Goal: Transaction & Acquisition: Purchase product/service

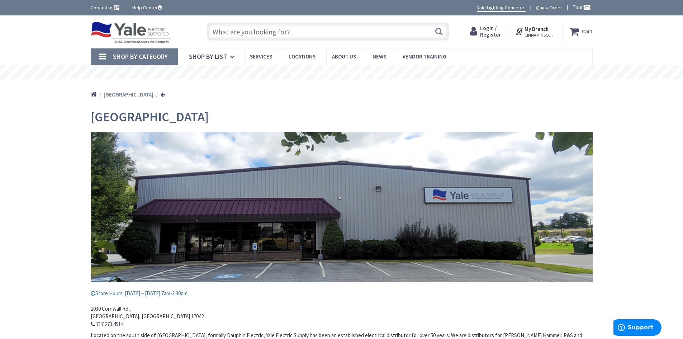
click at [53, 184] on div "Skip to Content Toggle Nav Search Cart My Cart Close" at bounding box center [341, 196] width 683 height 362
click at [242, 34] on input "text" at bounding box center [328, 32] width 242 height 18
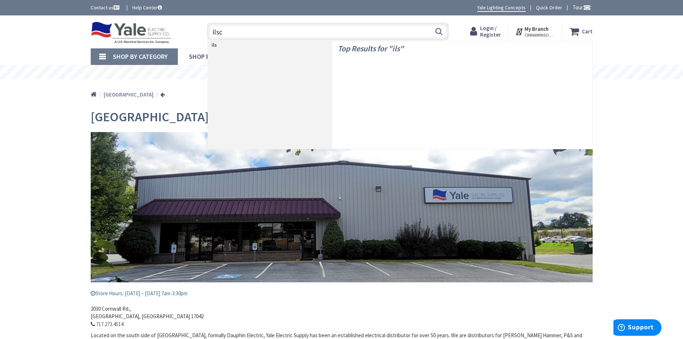
type input "ilsco"
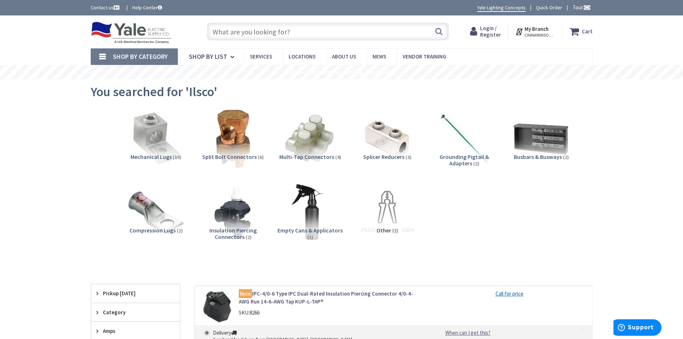
click at [310, 144] on img at bounding box center [309, 138] width 65 height 65
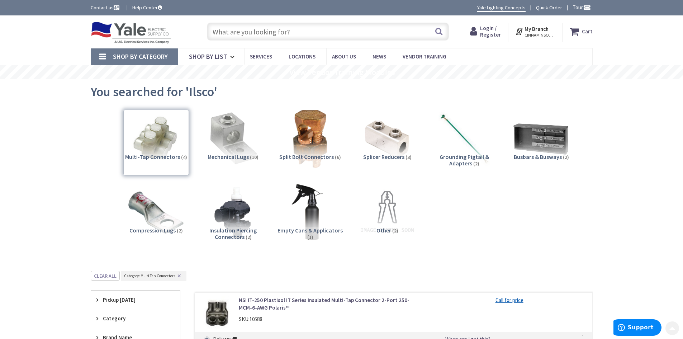
scroll to position [271, 0]
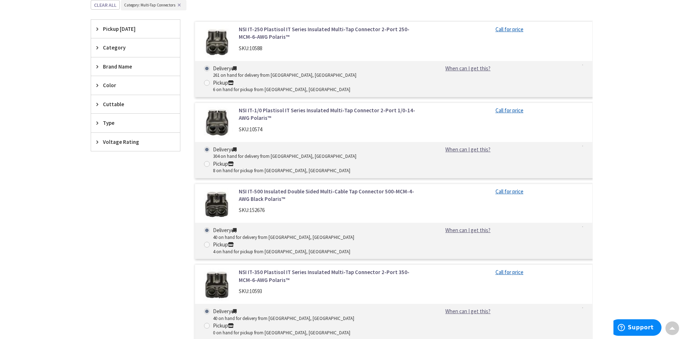
click at [119, 223] on div "Filters 4 items Pickup Today Cinnaminson, NJ (0 mi) (3) Trenton, NJ (20.33 mi) …" at bounding box center [136, 182] width 90 height 324
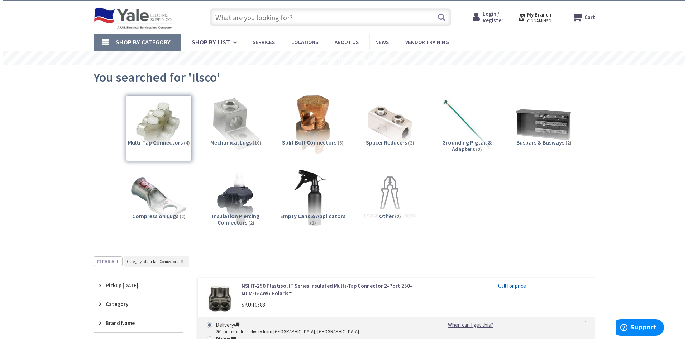
scroll to position [0, 0]
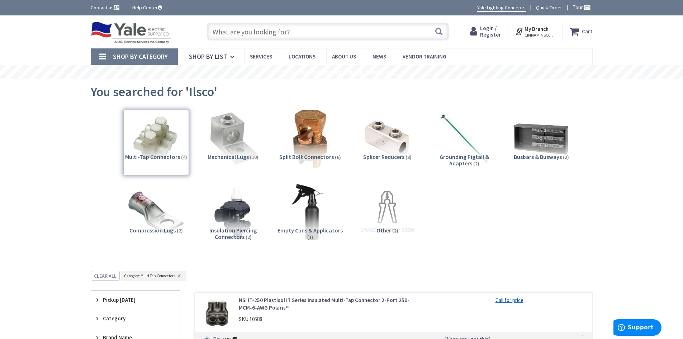
click at [535, 31] on strong "My Branch" at bounding box center [536, 28] width 24 height 7
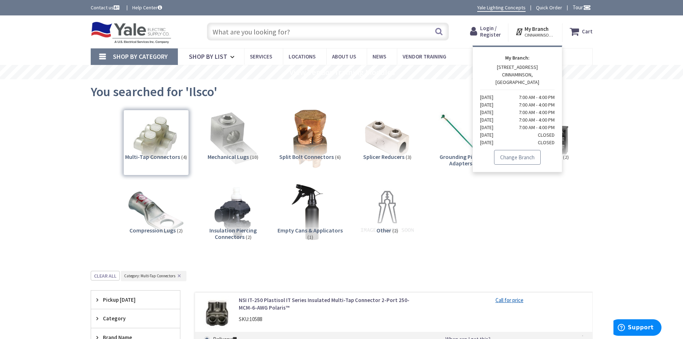
click at [523, 150] on link "Change Branch" at bounding box center [517, 157] width 47 height 15
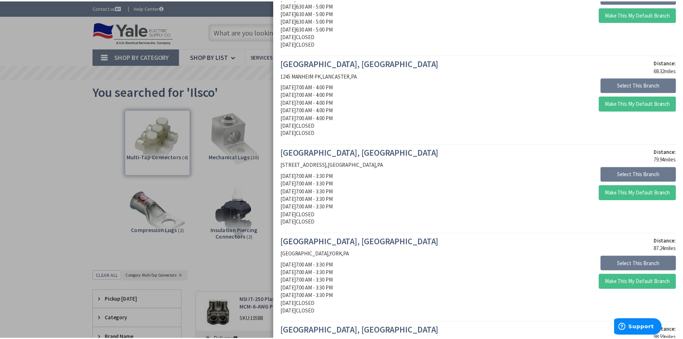
scroll to position [710, 0]
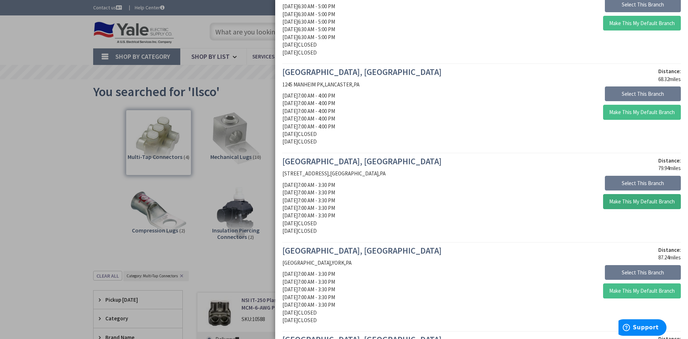
click at [637, 204] on button "Make This My Default Branch" at bounding box center [642, 201] width 78 height 15
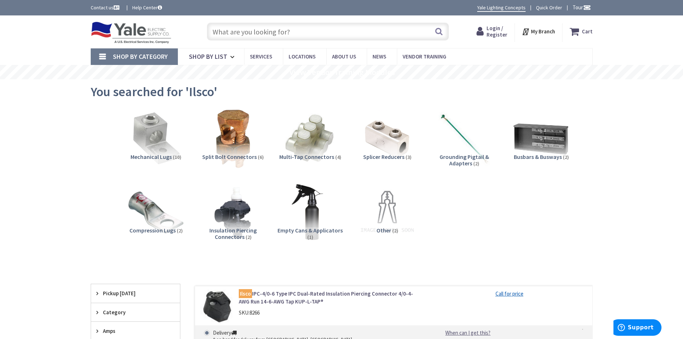
click at [319, 136] on img at bounding box center [309, 138] width 65 height 65
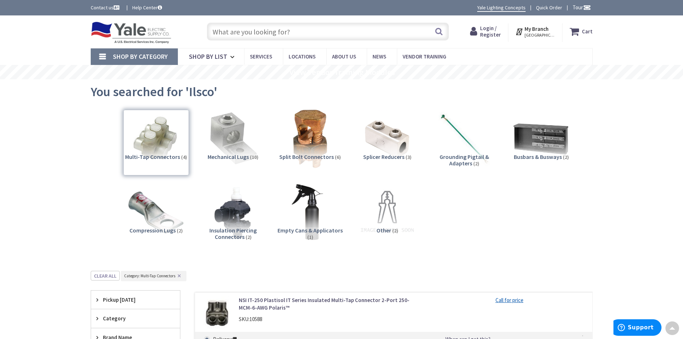
scroll to position [271, 0]
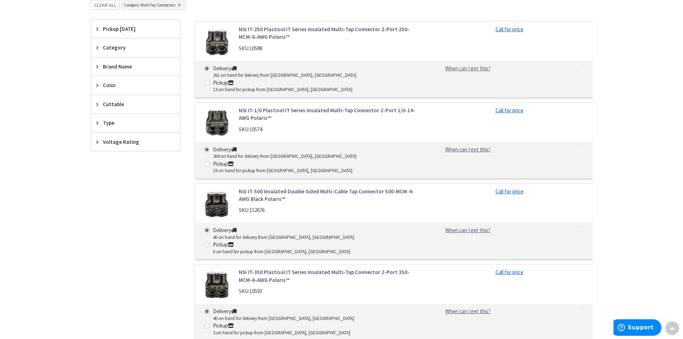
click at [210, 161] on span at bounding box center [207, 164] width 6 height 6
click at [210, 161] on input "Pickup 19 on hand for pickup from Lebanon, PA" at bounding box center [208, 163] width 5 height 5
radio input "true"
click at [300, 106] on link "NSI IT-1/0 Plastisol IT Series Insulated Multi-Tap Connector 2-Port 1/0-14-AWG …" at bounding box center [330, 113] width 182 height 15
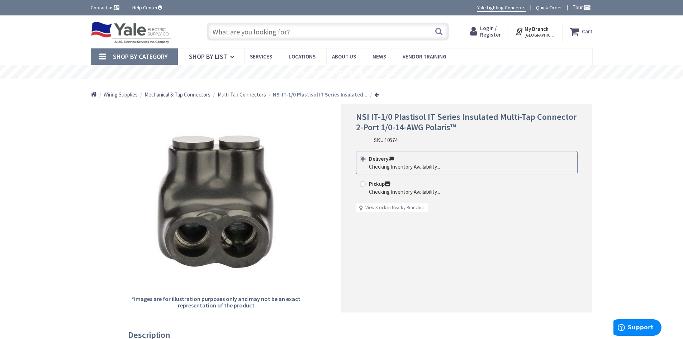
click at [363, 184] on span at bounding box center [363, 184] width 6 height 6
click at [363, 184] on input "Pickup Checking Inventory Availability..." at bounding box center [364, 183] width 5 height 5
radio input "true"
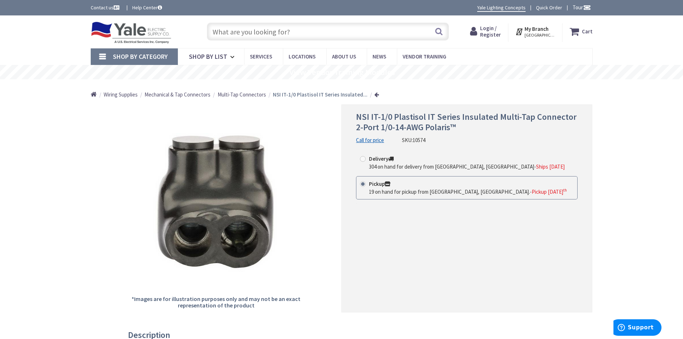
click at [383, 256] on div "NSI IT-1/0 Plastisol IT Series Insulated Multi-Tap Connector 2-Port 1/0-14-AWG …" at bounding box center [466, 208] width 251 height 208
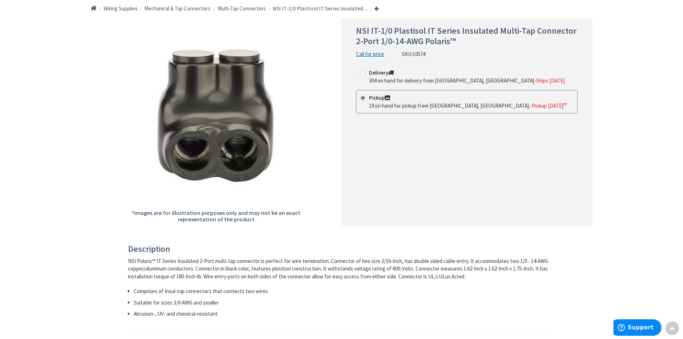
scroll to position [43, 0]
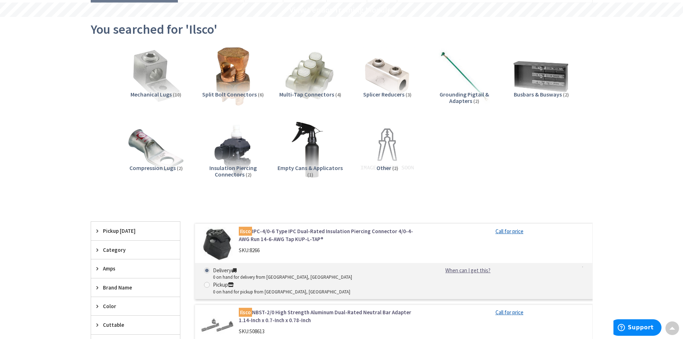
click at [301, 71] on img at bounding box center [309, 76] width 65 height 65
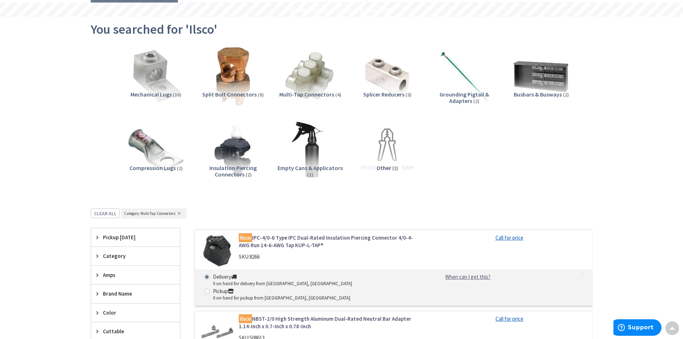
scroll to position [271, 0]
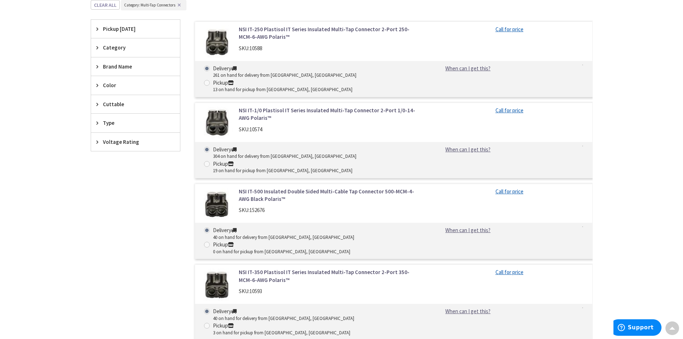
click at [288, 106] on link "NSI IT-1/0 Plastisol IT Series Insulated Multi-Tap Connector 2-Port 1/0-14-AWG …" at bounding box center [330, 113] width 182 height 15
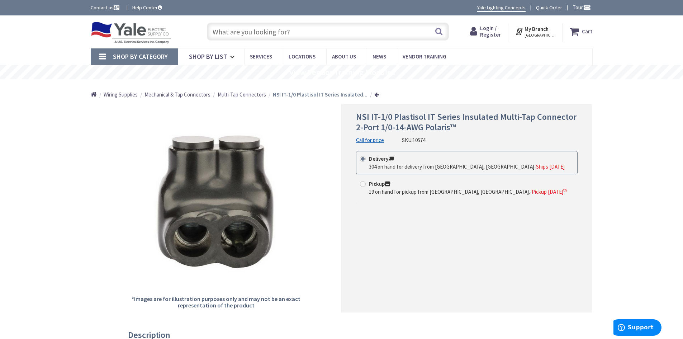
click at [363, 184] on span at bounding box center [363, 184] width 6 height 6
click at [363, 184] on input "Pickup 19 on hand for pickup from [GEOGRAPHIC_DATA], [GEOGRAPHIC_DATA]. - Picku…" at bounding box center [364, 183] width 5 height 5
radio input "true"
click at [315, 250] on div "*Images are for illustration purposes only and may not be an exact representati…" at bounding box center [216, 208] width 251 height 208
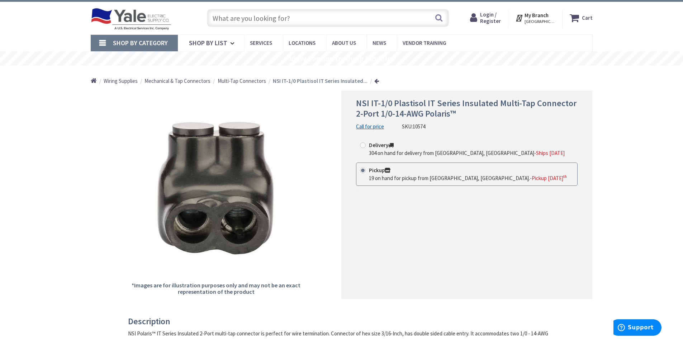
scroll to position [14, 0]
